Goal: Check status: Check status

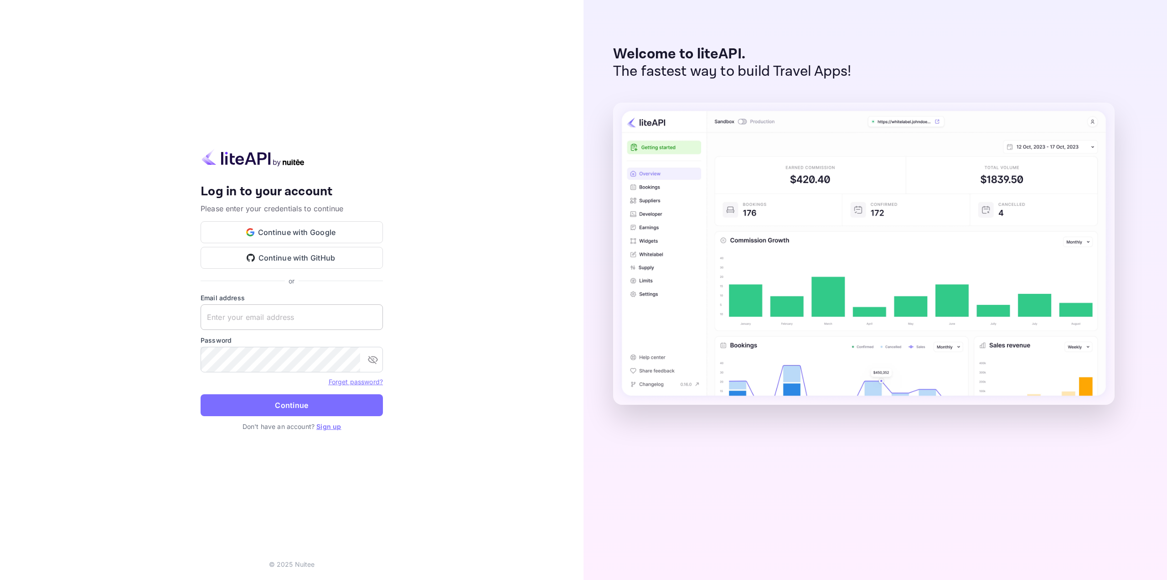
click at [309, 305] on input "text" at bounding box center [292, 317] width 182 height 26
type input "[EMAIL_ADDRESS][DOMAIN_NAME]"
click at [201, 394] on button "Continue" at bounding box center [292, 405] width 182 height 22
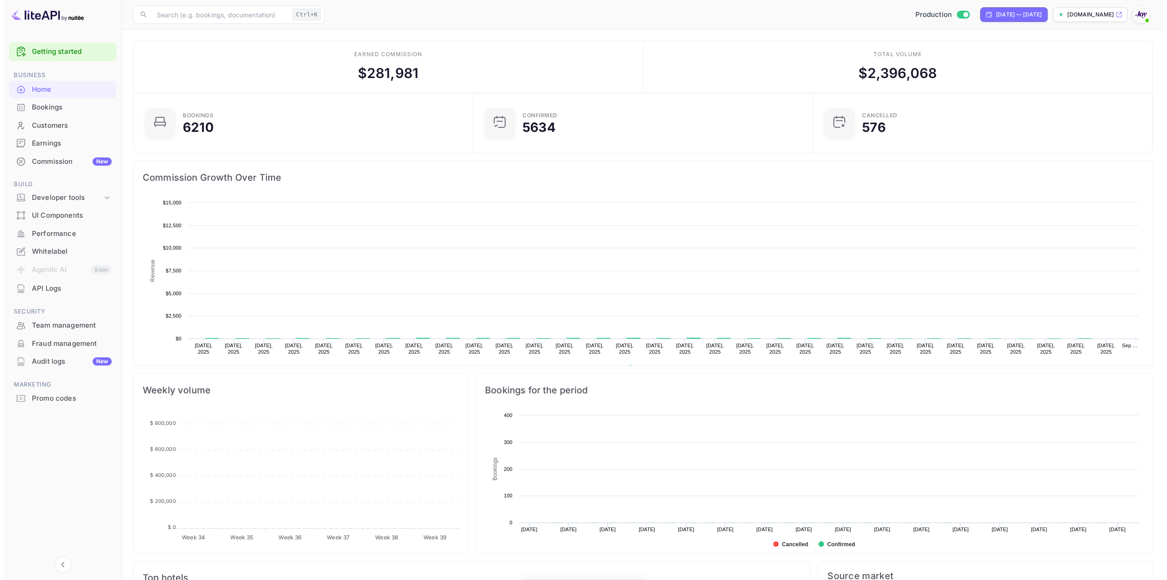
scroll to position [7, 8]
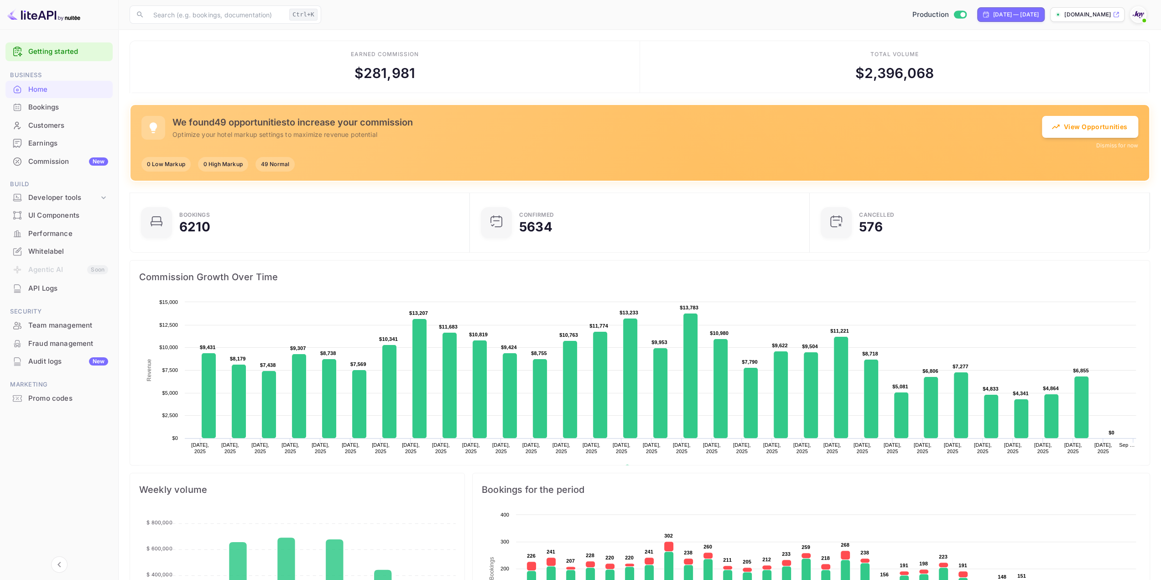
click at [53, 107] on div "Bookings" at bounding box center [68, 107] width 80 height 10
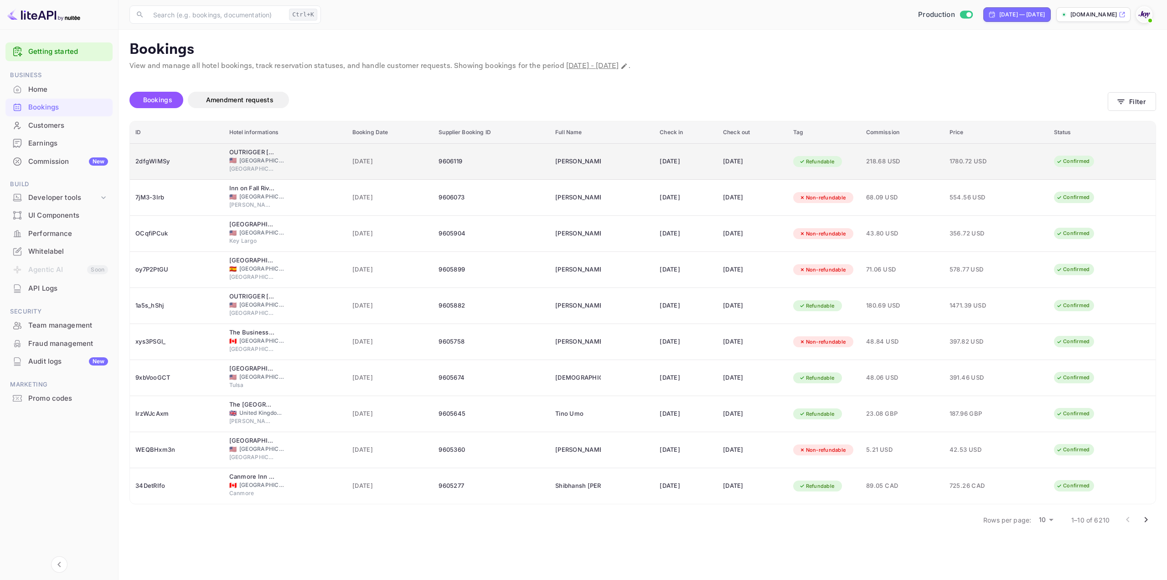
click at [138, 157] on div "2dfgWIMSy" at bounding box center [176, 161] width 83 height 15
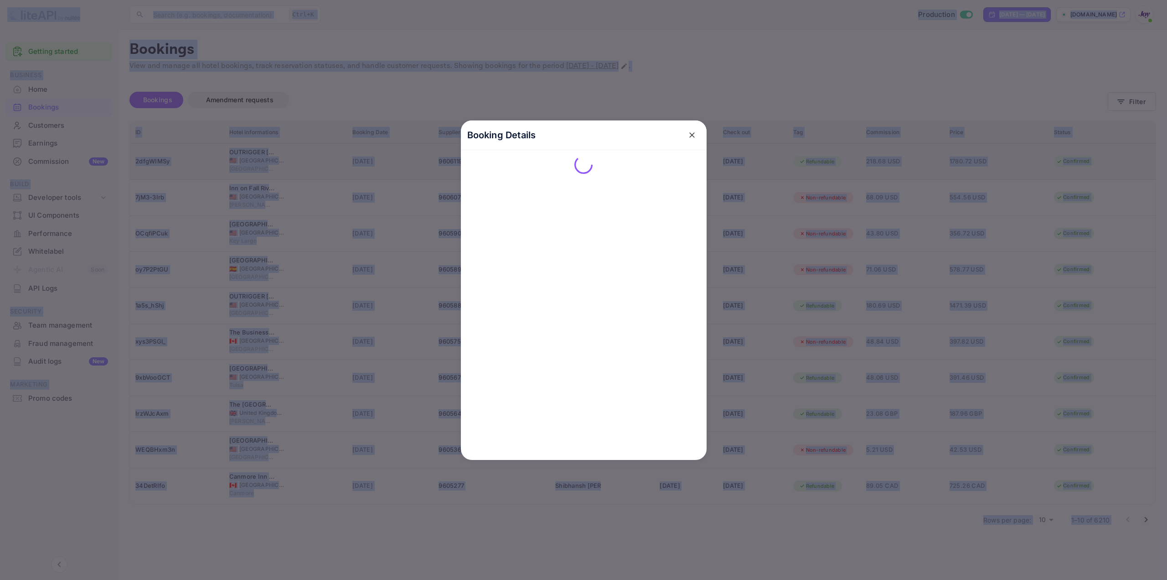
click at [138, 157] on div at bounding box center [583, 290] width 1167 height 580
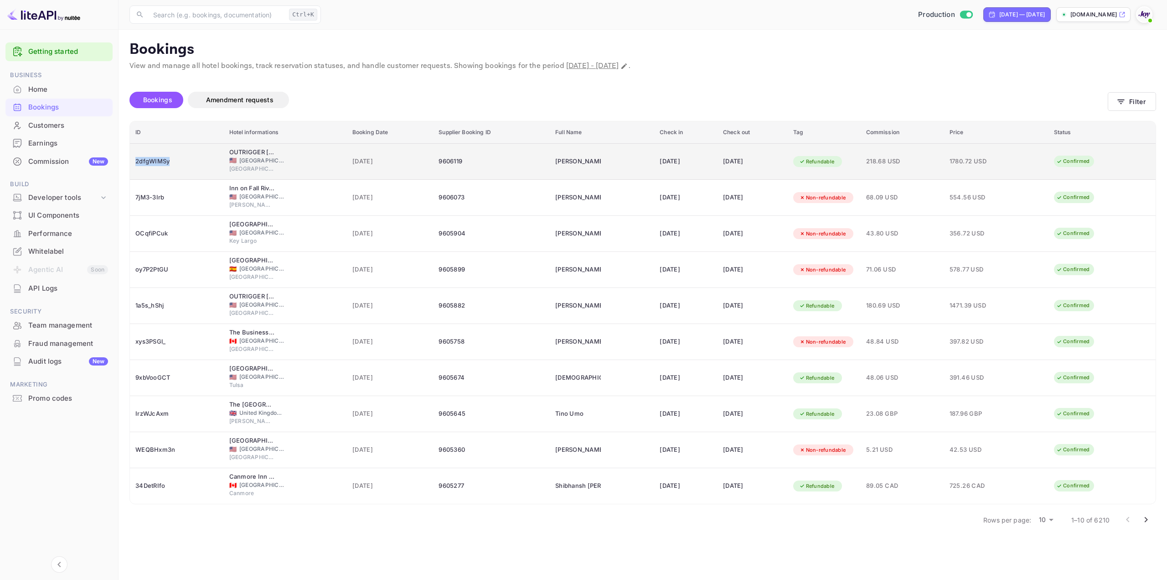
drag, startPoint x: 186, startPoint y: 159, endPoint x: 136, endPoint y: 166, distance: 50.2
click at [136, 166] on div "2dfgWIMSy" at bounding box center [176, 161] width 83 height 15
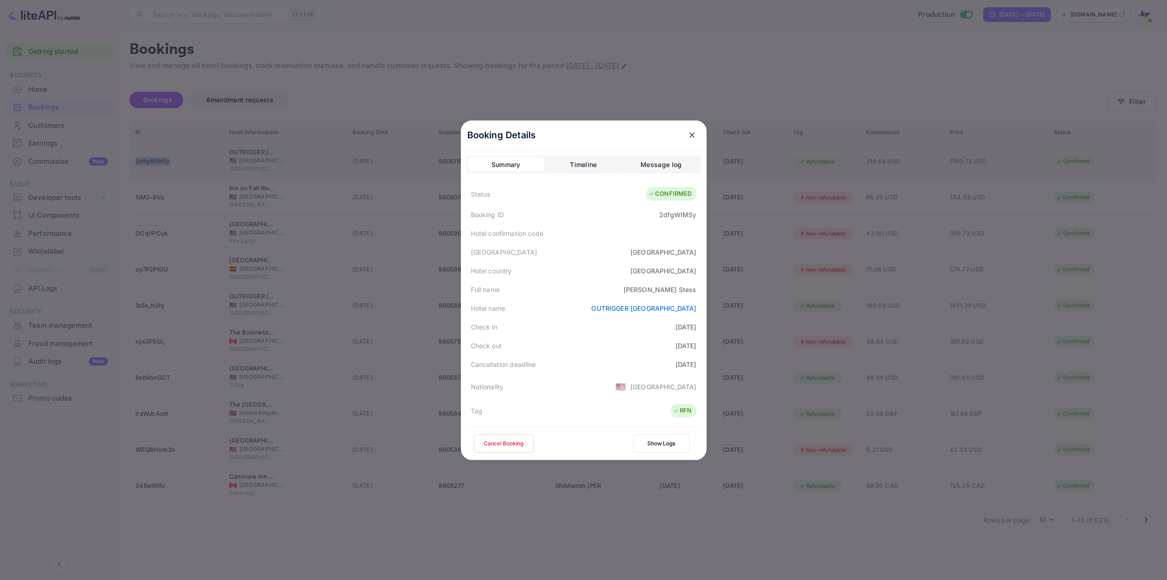
copy div "2dfgWIMSy"
click at [675, 213] on div "2dfgWIMSy" at bounding box center [677, 215] width 37 height 10
copy div "2dfgWIMSy"
